Goal: Task Accomplishment & Management: Use online tool/utility

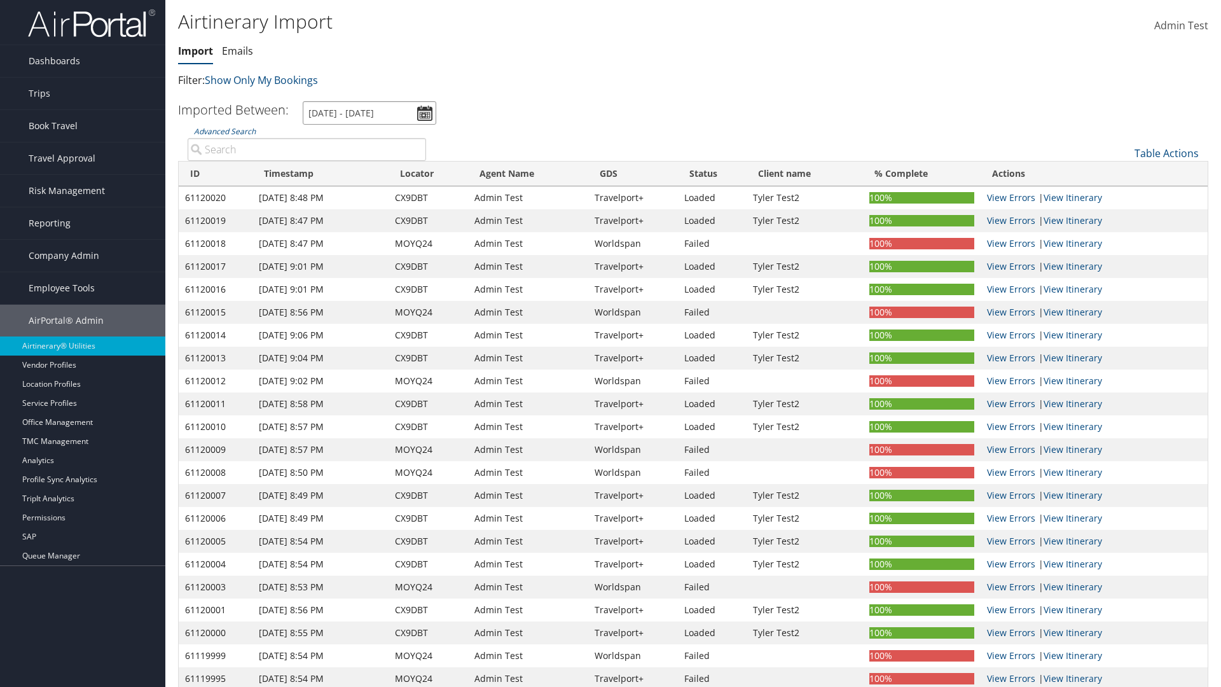
click at [369, 113] on input "[DATE] - [DATE]" at bounding box center [370, 113] width 134 height 24
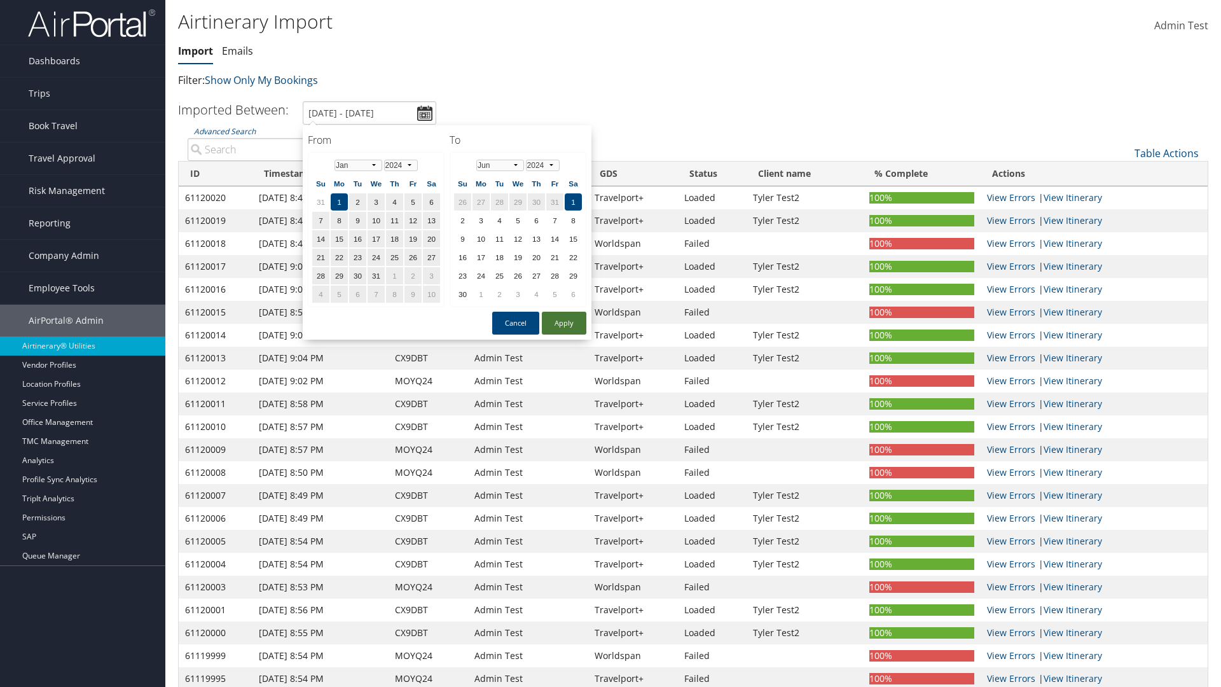
click at [564, 323] on button "Apply" at bounding box center [564, 323] width 45 height 23
type input "[DATE] - [DATE]"
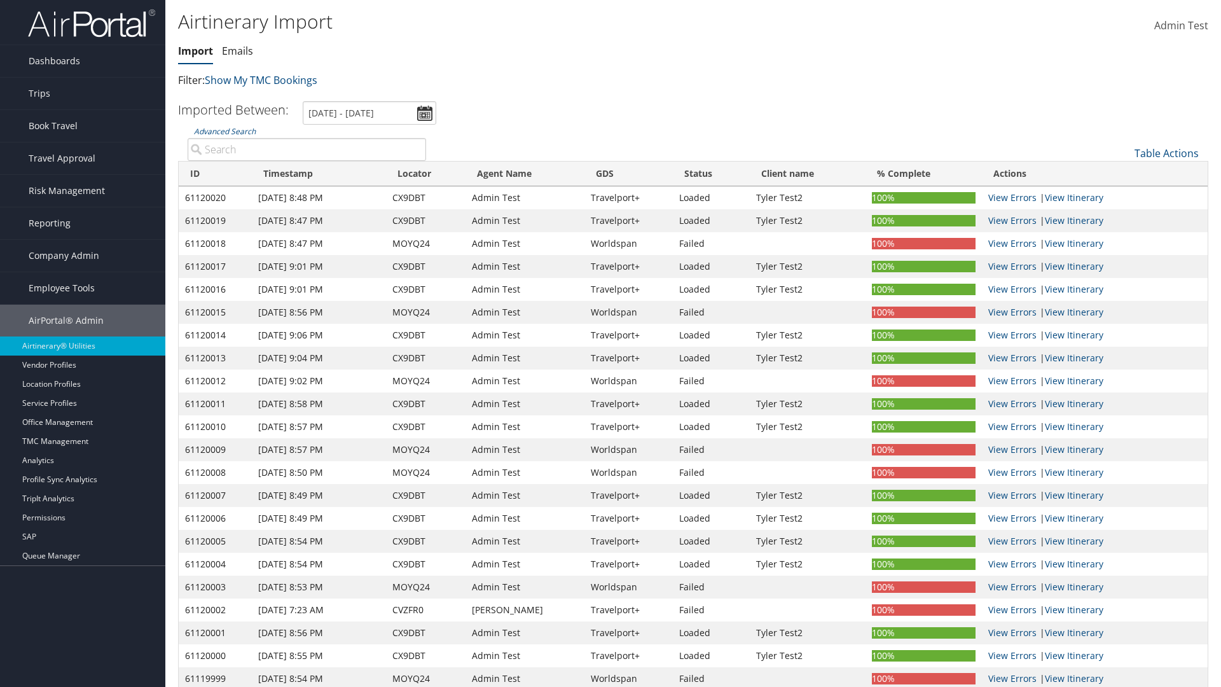
click at [215, 174] on th "ID" at bounding box center [215, 174] width 73 height 25
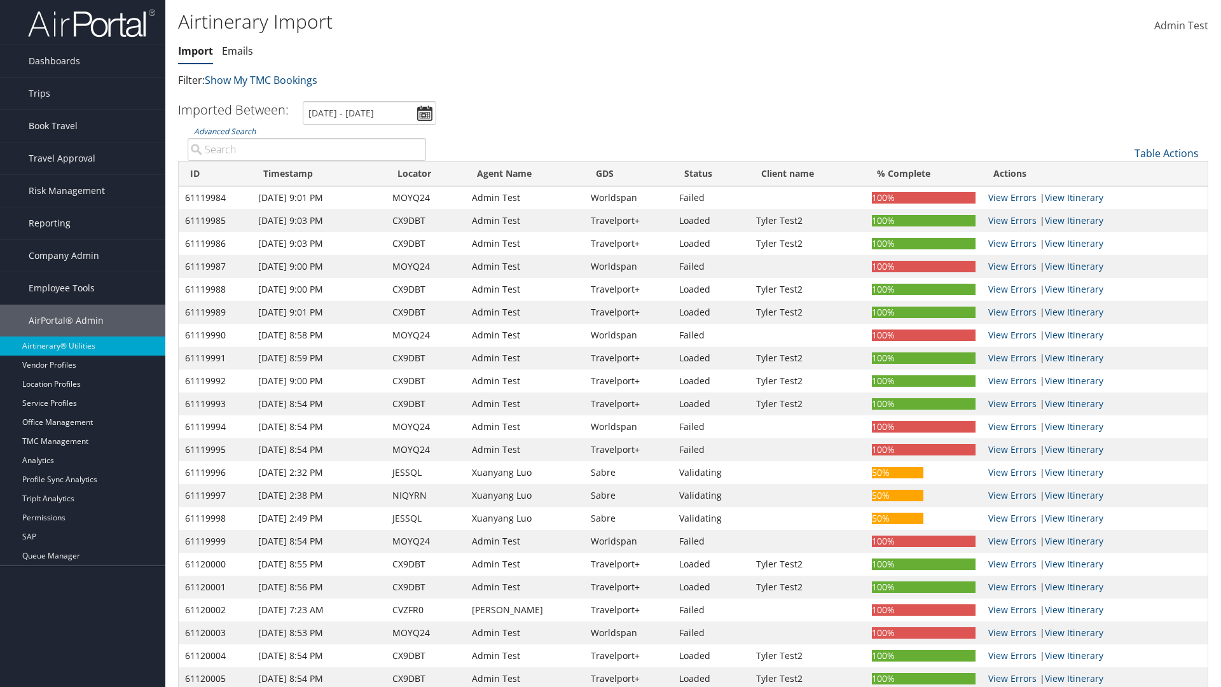
scroll to position [162, 0]
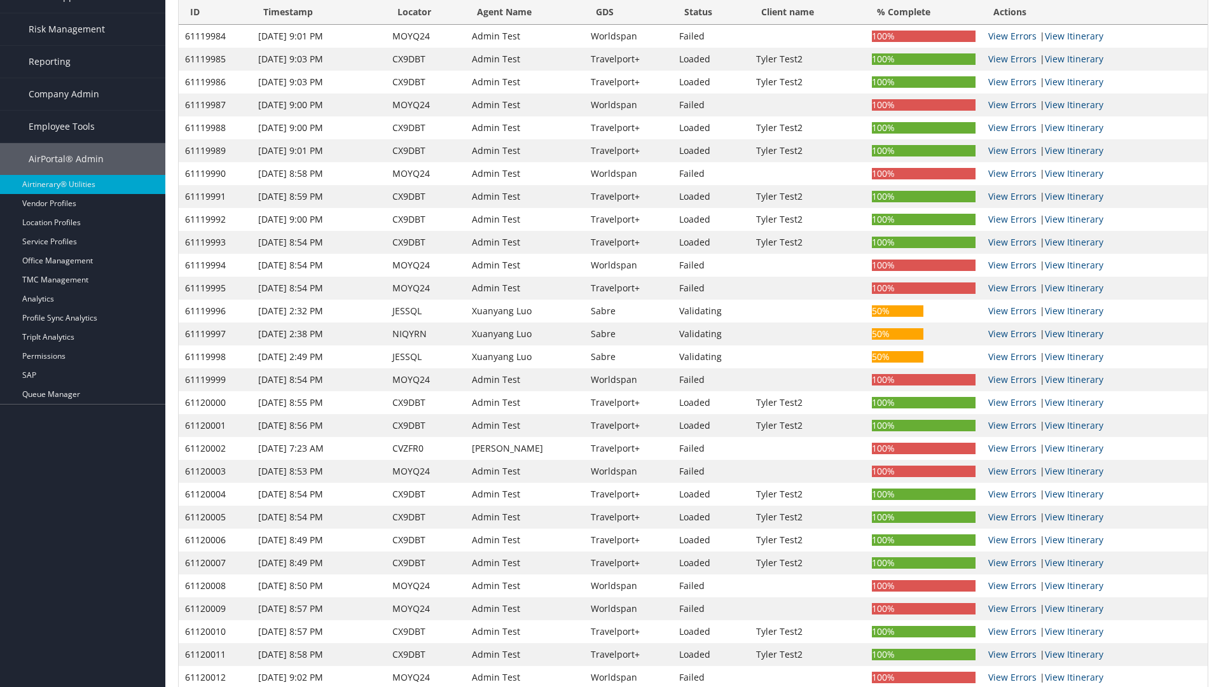
click at [215, 12] on th "ID" at bounding box center [215, 12] width 73 height 25
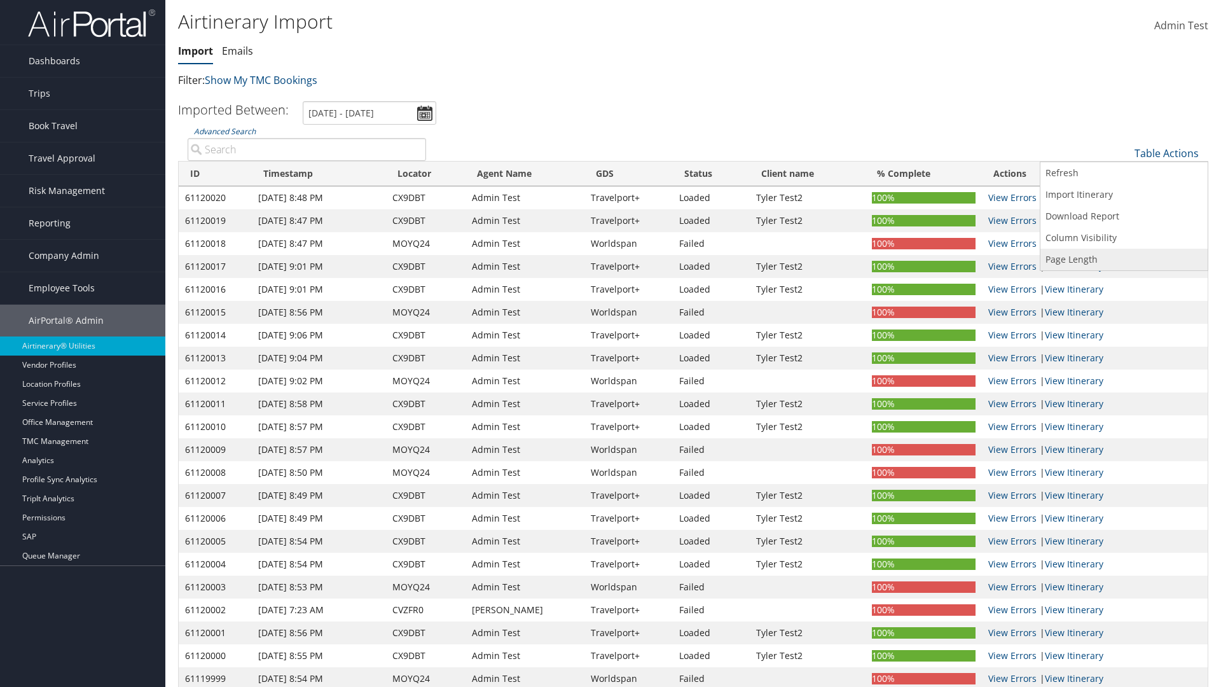
click at [1124, 173] on link "Refresh" at bounding box center [1123, 173] width 167 height 22
click at [1124, 259] on link "Page Length" at bounding box center [1123, 260] width 167 height 22
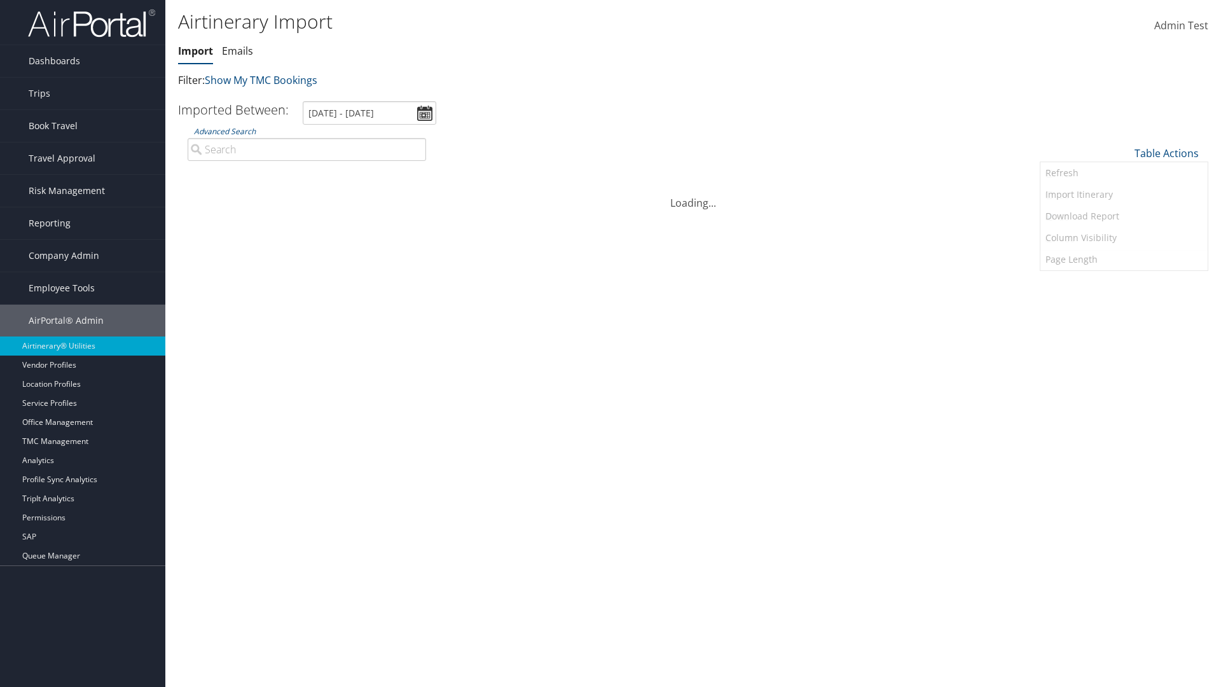
click at [1124, 196] on link "25" at bounding box center [1123, 196] width 167 height 22
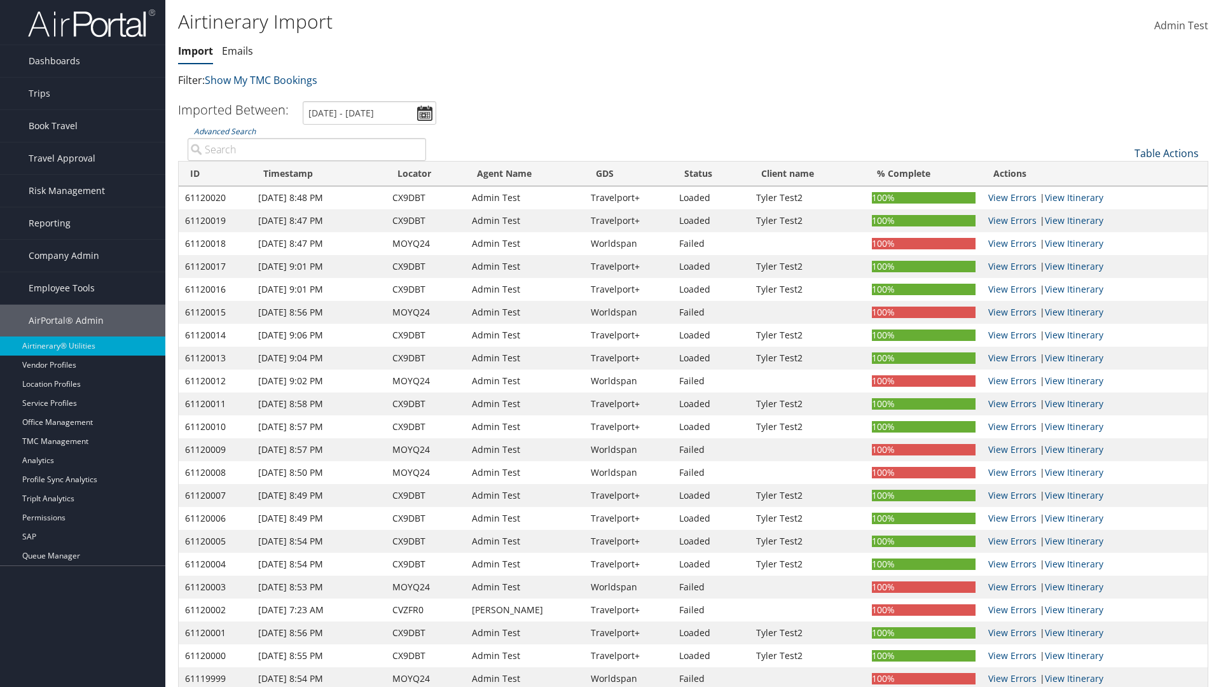
click at [1166, 153] on link "Table Actions" at bounding box center [1166, 153] width 64 height 14
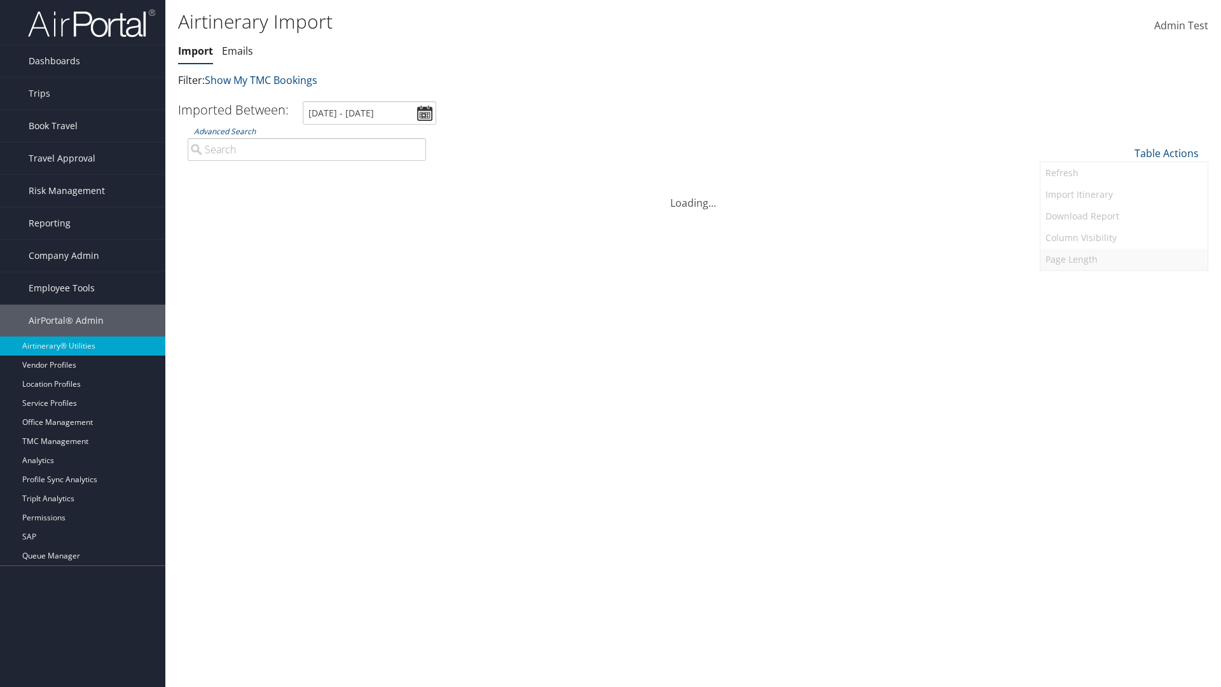
click at [1124, 259] on link "Page Length" at bounding box center [1123, 260] width 167 height 22
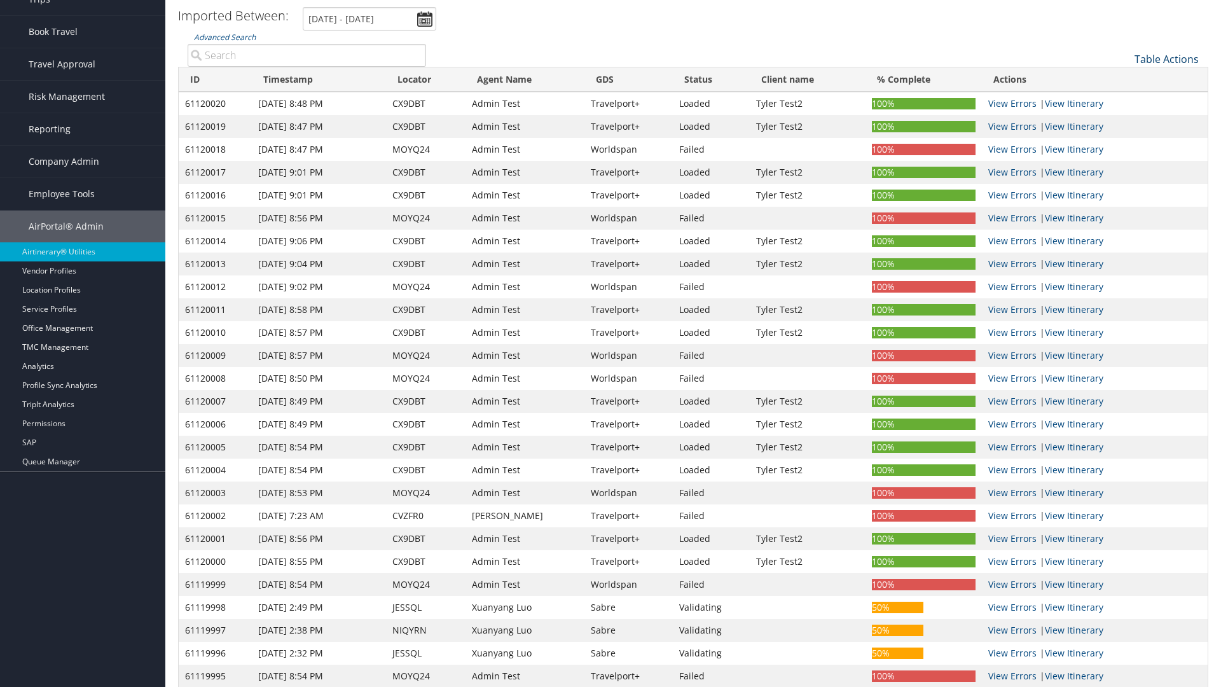
click at [1166, 66] on link "Table Actions" at bounding box center [1166, 59] width 64 height 14
